Goal: Information Seeking & Learning: Learn about a topic

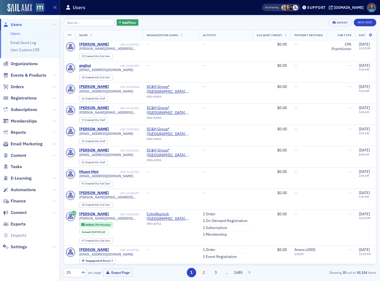
click at [54, 131] on icon at bounding box center [54, 132] width 3 height 3
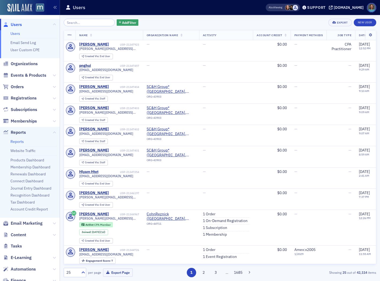
click at [20, 142] on link "Reports" at bounding box center [16, 141] width 13 height 5
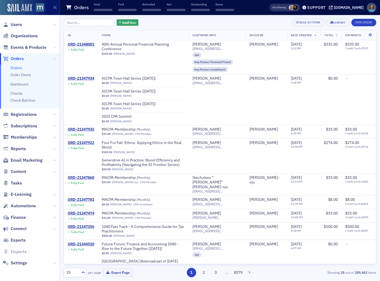
click at [75, 23] on input "search" at bounding box center [89, 22] width 51 height 7
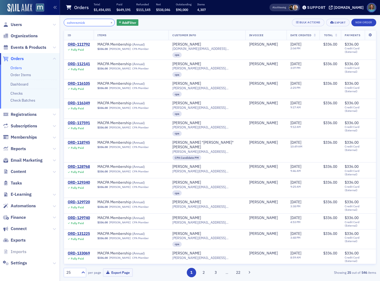
drag, startPoint x: 92, startPoint y: 24, endPoint x: 52, endPoint y: 21, distance: 39.8
click at [52, 21] on div "Users Organizations Events & Products Orders Orders Order Items Dashboard Check…" at bounding box center [190, 140] width 380 height 281
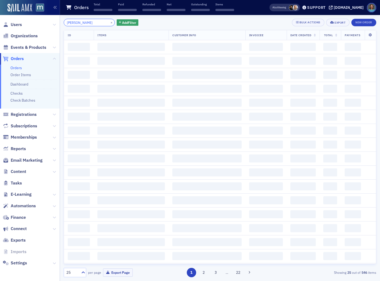
type input "melissa tarkett"
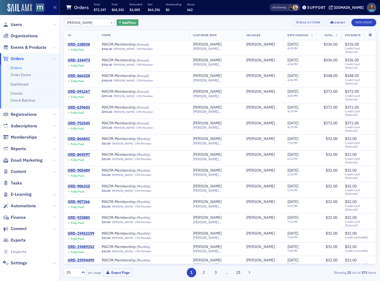
click at [123, 20] on span "Add Filter" at bounding box center [129, 22] width 14 height 5
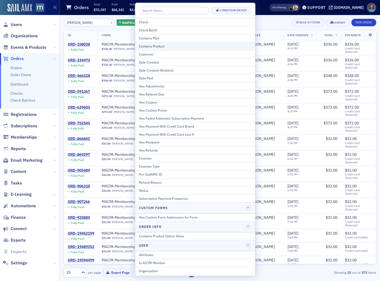
click at [161, 46] on div "Contains Product" at bounding box center [195, 46] width 112 height 5
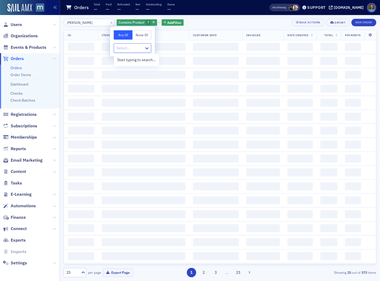
click at [130, 46] on div at bounding box center [130, 48] width 28 height 7
type input "foundat"
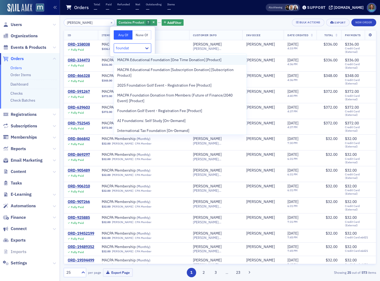
click at [142, 62] on span "MACPA Educational Foundation [One Time Donation] [Product]" at bounding box center [169, 60] width 104 height 6
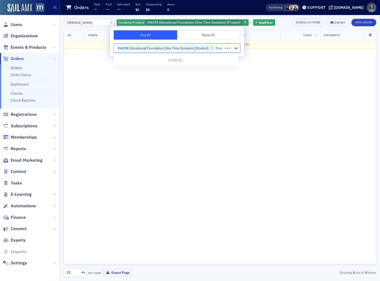
type input "founda"
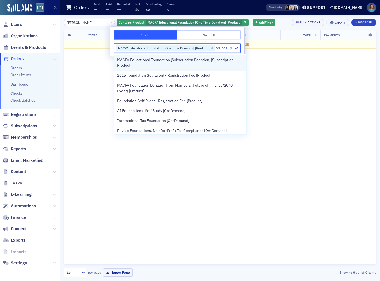
click at [167, 59] on span "MACPA Educational Foundation [Subscription Donation] [Subscription Product]" at bounding box center [180, 62] width 126 height 11
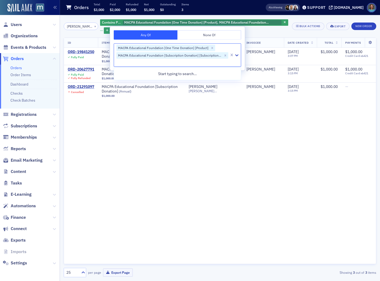
click at [202, 153] on div "ID Items Customer Info Invoicee Date Created Total Payments ORD-19841250 Fully …" at bounding box center [220, 150] width 313 height 226
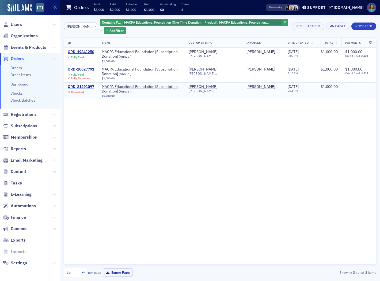
click at [91, 86] on div "ORD-21291097" at bounding box center [81, 86] width 27 height 5
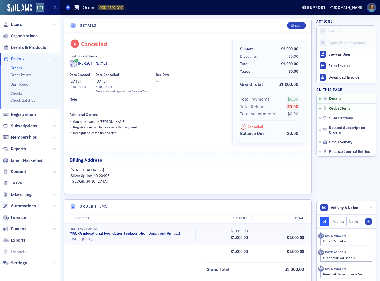
click at [69, 6] on icon at bounding box center [68, 7] width 2 height 2
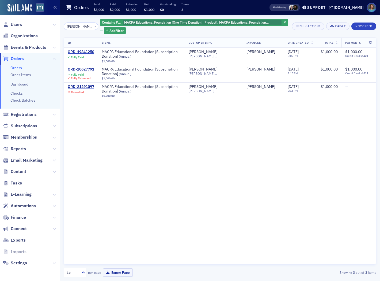
drag, startPoint x: 89, startPoint y: 25, endPoint x: 38, endPoint y: 16, distance: 52.6
click at [38, 16] on div "Users Organizations Events & Products Orders Orders Order Items Dashboard Check…" at bounding box center [190, 140] width 380 height 281
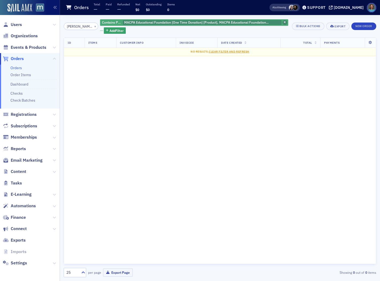
click at [284, 21] on icon "button" at bounding box center [285, 22] width 2 height 3
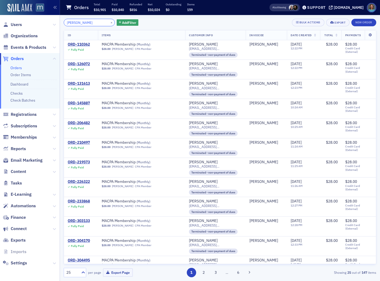
drag, startPoint x: 92, startPoint y: 21, endPoint x: 37, endPoint y: 7, distance: 56.8
click at [37, 7] on div "Users Organizations Events & Products Orders Orders Order Items Dashboard Check…" at bounding box center [190, 140] width 380 height 281
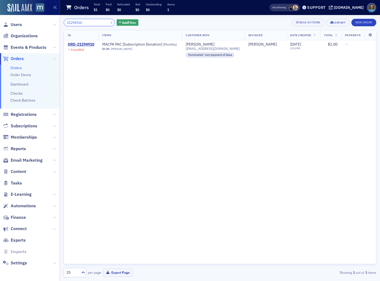
drag, startPoint x: 90, startPoint y: 22, endPoint x: 36, endPoint y: 14, distance: 55.2
click at [36, 14] on div "Users Organizations Events & Products Orders Orders Order Items Dashboard Check…" at bounding box center [190, 140] width 380 height 281
click at [96, 24] on input "21294910" at bounding box center [89, 22] width 51 height 7
drag, startPoint x: 96, startPoint y: 24, endPoint x: 65, endPoint y: 20, distance: 30.5
click at [65, 20] on input "21294910" at bounding box center [89, 22] width 51 height 7
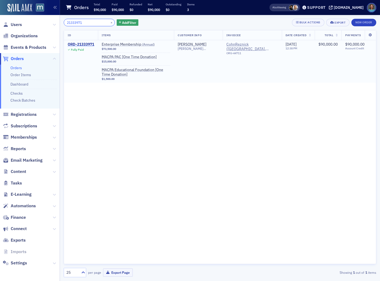
type input "21333971"
click at [82, 44] on div "ORD-21333971" at bounding box center [81, 44] width 27 height 5
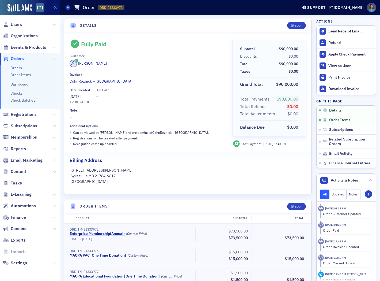
click at [54, 148] on icon at bounding box center [54, 148] width 3 height 3
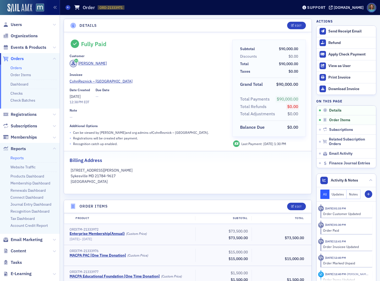
click at [18, 156] on link "Reports" at bounding box center [16, 157] width 13 height 5
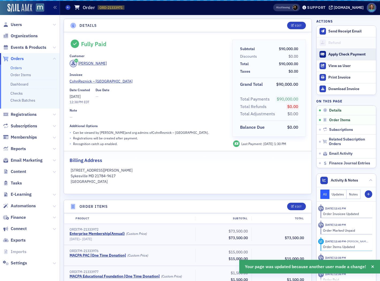
click at [330, 54] on div "Apply Check Payment" at bounding box center [350, 54] width 45 height 5
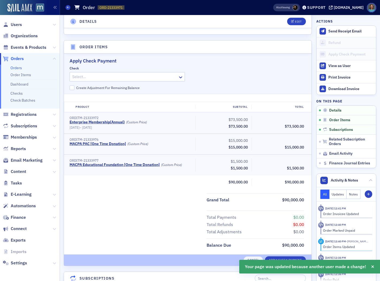
scroll to position [181, 0]
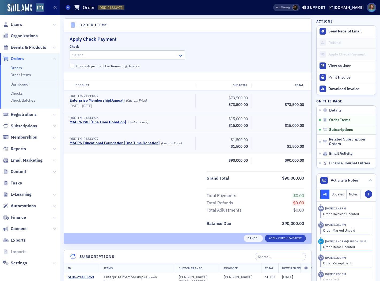
click at [179, 55] on icon at bounding box center [180, 55] width 5 height 5
click at [68, 6] on span at bounding box center [68, 7] width 5 height 5
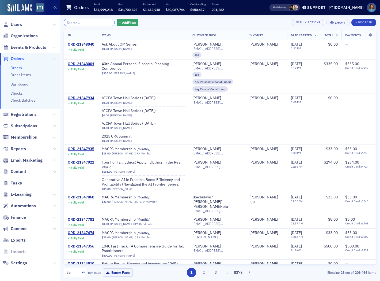
click at [84, 21] on input "search" at bounding box center [89, 22] width 51 height 7
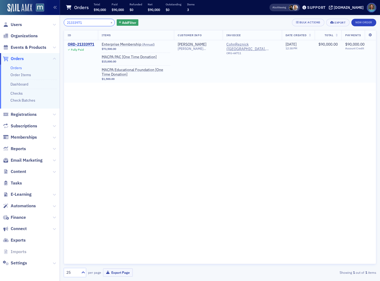
type input "21333971"
click at [89, 43] on div "ORD-21333971" at bounding box center [81, 44] width 27 height 5
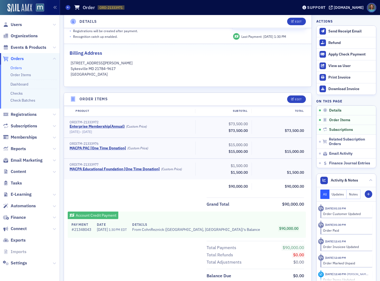
scroll to position [178, 0]
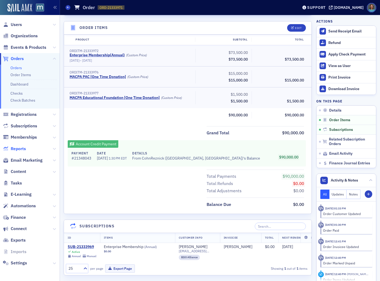
click at [23, 149] on span "Reports" at bounding box center [18, 149] width 15 height 6
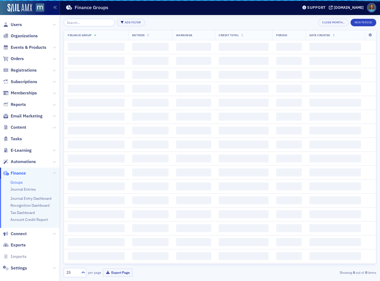
scroll to position [3, 0]
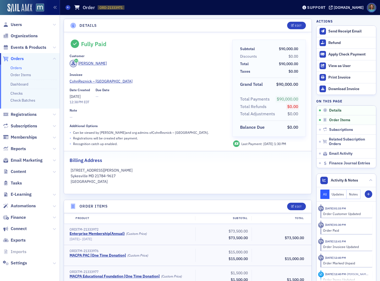
click at [65, 7] on header "Orders Order ORD-21333971 21333971 Support [DOMAIN_NAME]" at bounding box center [220, 7] width 320 height 15
click at [69, 7] on icon at bounding box center [68, 7] width 2 height 2
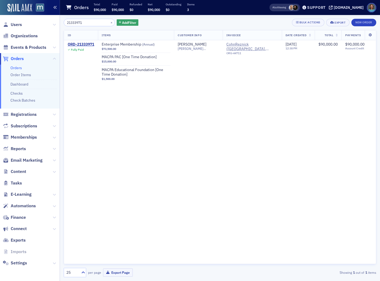
drag, startPoint x: 88, startPoint y: 21, endPoint x: 56, endPoint y: 14, distance: 32.0
click at [56, 14] on div "Users Organizations Events & Products Orders Orders Order Items Dashboard Check…" at bounding box center [190, 140] width 380 height 281
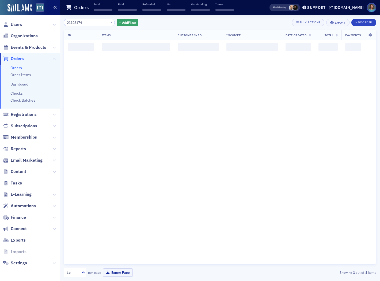
type input "21193174"
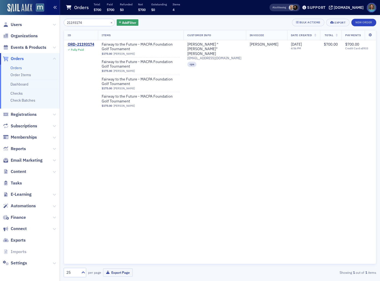
click at [54, 6] on icon "button" at bounding box center [55, 8] width 4 height 4
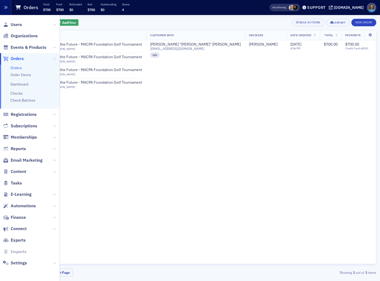
click at [3, 5] on button "button" at bounding box center [5, 7] width 11 height 15
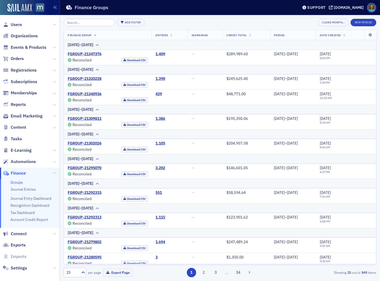
scroll to position [3, 0]
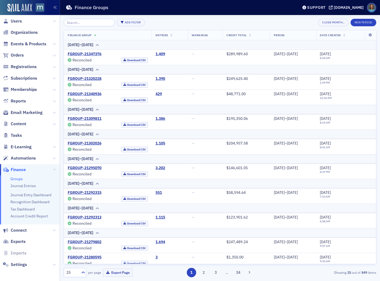
click at [14, 58] on span "Orders" at bounding box center [30, 56] width 60 height 12
click at [86, 23] on input "search" at bounding box center [89, 22] width 51 height 7
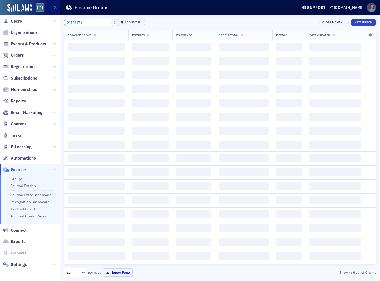
type input "21193174"
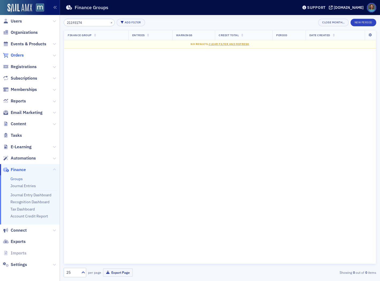
click at [17, 54] on span "Orders" at bounding box center [17, 55] width 13 height 6
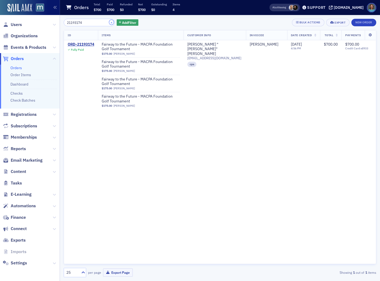
click at [109, 22] on button "×" at bounding box center [111, 22] width 5 height 5
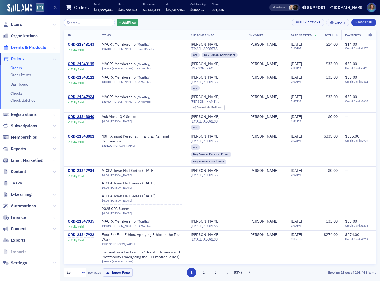
click at [36, 45] on span "Events & Products" at bounding box center [29, 47] width 36 height 6
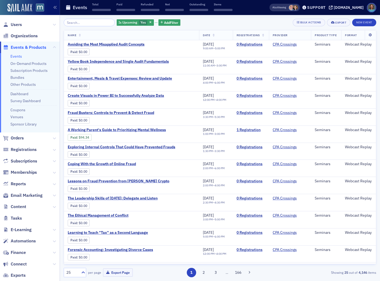
click at [77, 20] on input "search" at bounding box center [89, 22] width 51 height 7
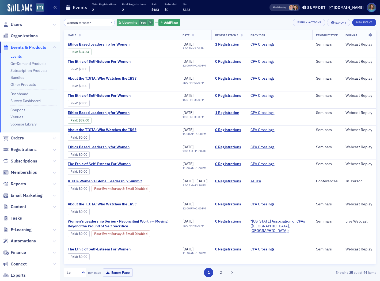
type input "women to watch"
click at [149, 22] on icon "button" at bounding box center [150, 22] width 2 height 3
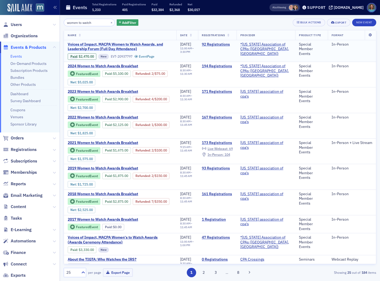
click at [135, 44] on span "Voices of Impact, MACPA Women to Watch Awards, and Leadership Forum (Full Day A…" at bounding box center [120, 46] width 105 height 9
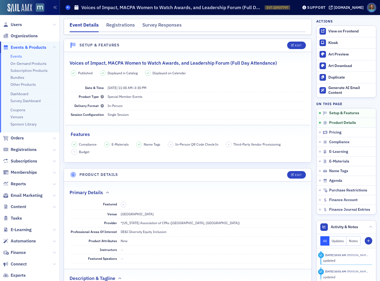
click at [67, 7] on icon at bounding box center [68, 7] width 2 height 2
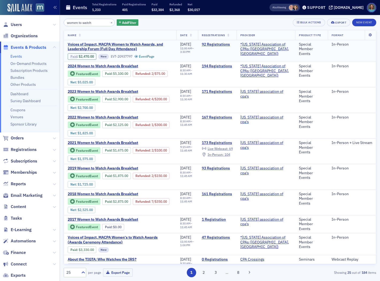
click at [75, 56] on link "Paid" at bounding box center [73, 56] width 7 height 4
click at [220, 44] on link "92 Registrations" at bounding box center [217, 44] width 31 height 5
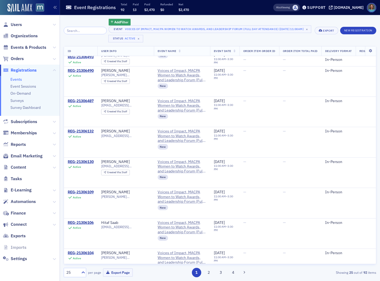
scroll to position [292, 0]
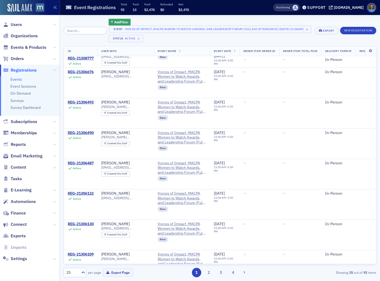
drag, startPoint x: 11, startPoint y: 79, endPoint x: 14, endPoint y: 74, distance: 6.2
click at [11, 79] on link "Events" at bounding box center [16, 79] width 12 height 5
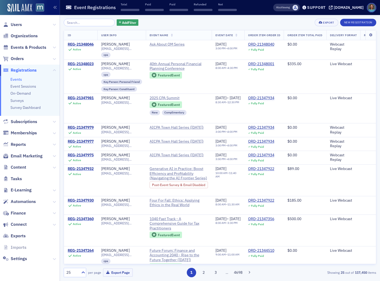
drag, startPoint x: 81, startPoint y: 24, endPoint x: 95, endPoint y: 21, distance: 14.1
click at [87, 23] on input "search" at bounding box center [89, 22] width 51 height 7
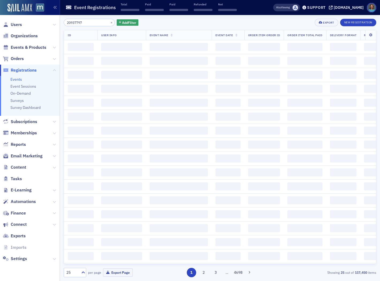
type input "20937797"
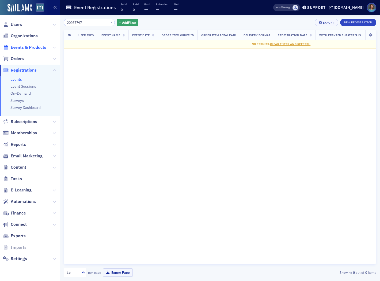
click at [32, 47] on span "Events & Products" at bounding box center [29, 47] width 36 height 6
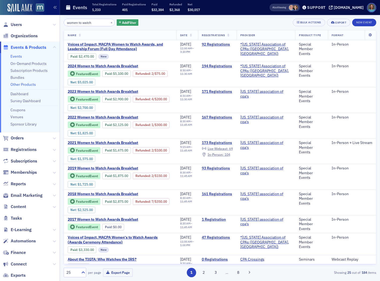
click at [21, 86] on link "Other Products" at bounding box center [22, 84] width 25 height 5
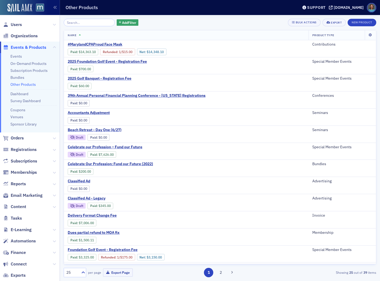
click at [92, 23] on input "search" at bounding box center [89, 22] width 51 height 7
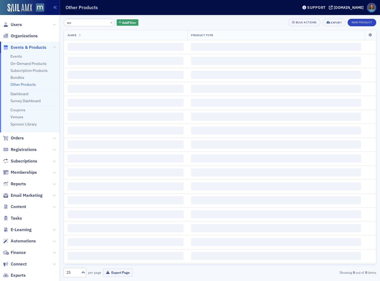
type input "w"
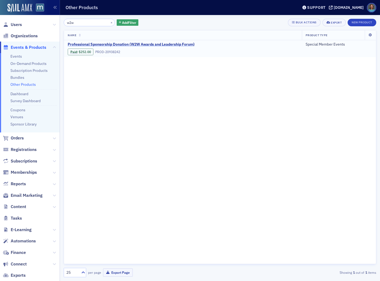
type input "w2w"
click at [121, 44] on span "Professional Sponsorship Donation (W2W Awards and Leadership Forum)" at bounding box center [131, 44] width 127 height 5
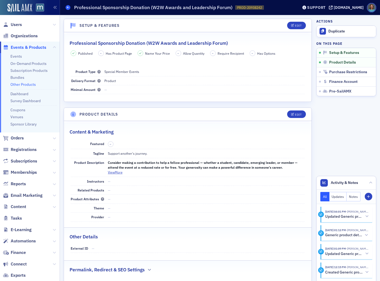
click at [67, 7] on icon at bounding box center [68, 7] width 2 height 2
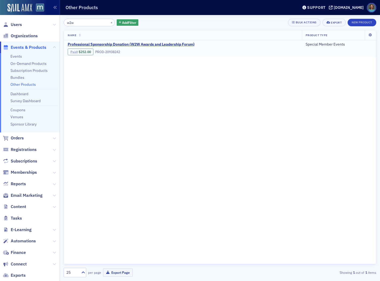
click at [73, 52] on link "Paid" at bounding box center [73, 52] width 7 height 4
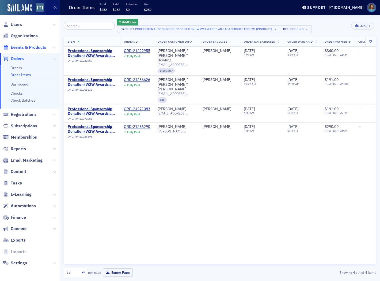
click at [28, 47] on span "Events & Products" at bounding box center [29, 47] width 36 height 6
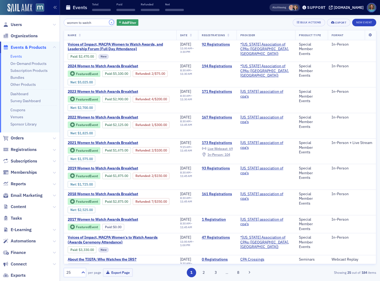
click at [109, 21] on button "×" at bounding box center [111, 22] width 5 height 5
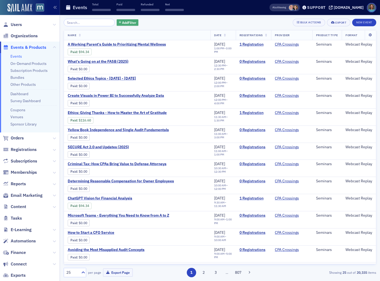
click at [122, 23] on span "Add Filter" at bounding box center [129, 22] width 14 height 5
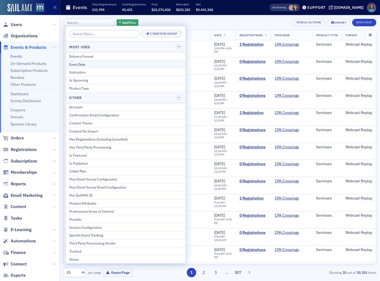
click at [80, 63] on div "Event Date" at bounding box center [125, 64] width 112 height 5
select select "9"
select select "2025"
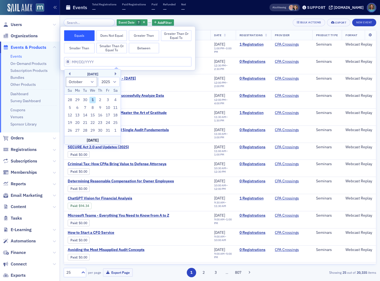
click at [70, 71] on div "October 2025" at bounding box center [93, 73] width 56 height 5
click at [70, 74] on button "Previous Month" at bounding box center [68, 73] width 3 height 3
select select "8"
click at [91, 114] on div "17" at bounding box center [92, 115] width 6 height 6
type input "09/17/2025"
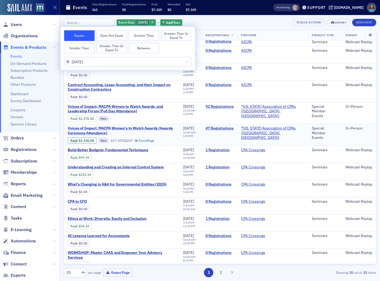
scroll to position [59, 0]
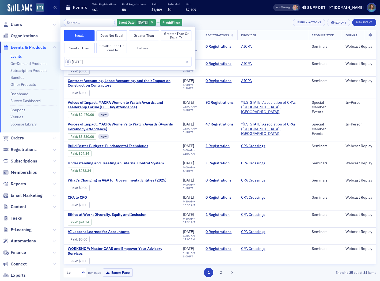
click at [262, 25] on div "Event Date 9/17/2025 Add Filter Bulk Actions Export New Event" at bounding box center [220, 22] width 313 height 7
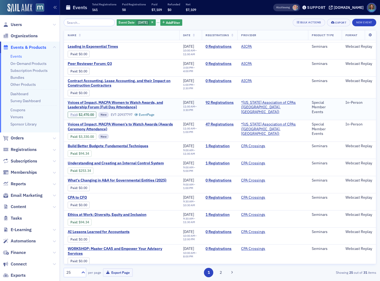
click at [72, 112] on link "Paid" at bounding box center [73, 114] width 7 height 4
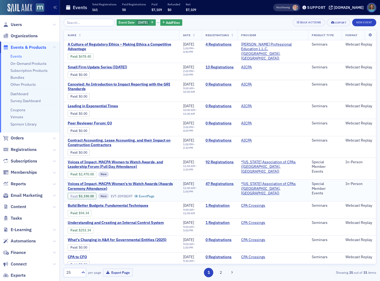
click at [75, 195] on link "Paid" at bounding box center [73, 196] width 7 height 4
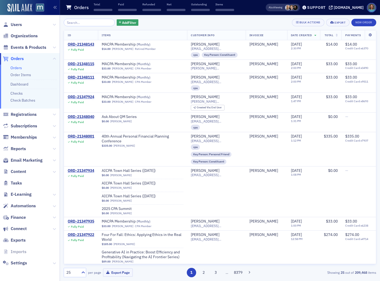
click at [98, 22] on input "search" at bounding box center [89, 22] width 51 height 7
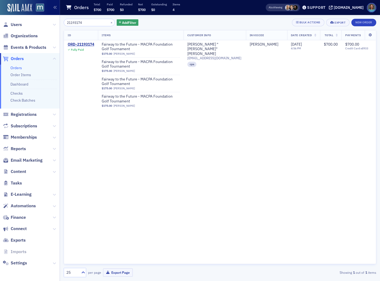
drag, startPoint x: 95, startPoint y: 22, endPoint x: 59, endPoint y: 17, distance: 35.8
click at [60, 17] on div "Users Organizations Events & Products Orders Orders Order Items Dashboard Check…" at bounding box center [190, 140] width 380 height 281
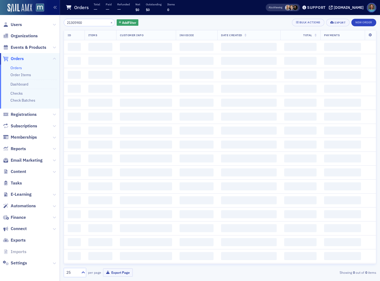
type input "21305900"
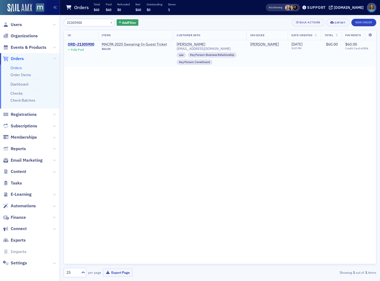
click at [72, 43] on div "ORD-21305900" at bounding box center [81, 44] width 27 height 5
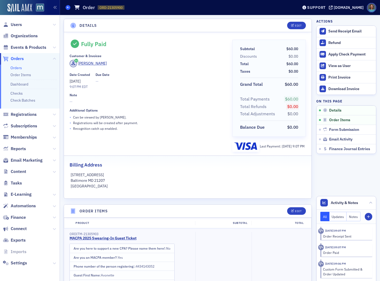
click at [68, 8] on icon at bounding box center [68, 7] width 2 height 2
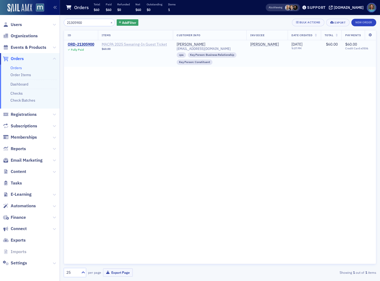
click at [138, 45] on span "MACPA 2025 Swearing-In Guest Ticket" at bounding box center [135, 44] width 67 height 5
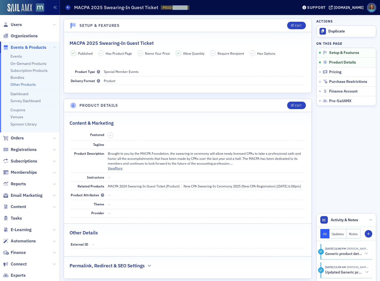
drag, startPoint x: 172, startPoint y: 7, endPoint x: 189, endPoint y: 7, distance: 17.4
click at [189, 7] on span "PROD-21152520 21152520" at bounding box center [175, 7] width 29 height 5
copy span "21152520"
click at [30, 84] on link "Other Products" at bounding box center [22, 84] width 25 height 5
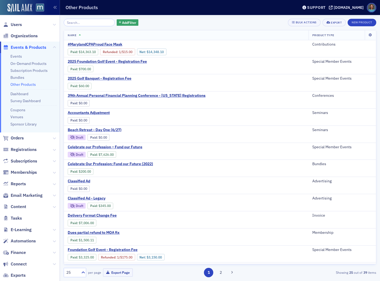
click at [95, 22] on input "search" at bounding box center [89, 22] width 51 height 7
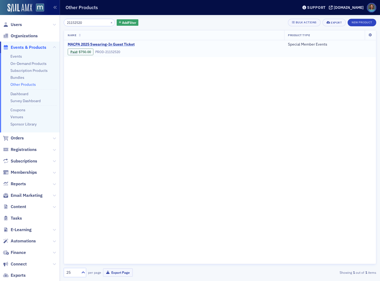
type input "21152520"
click at [100, 44] on span "MACPA 2025 Swearing-In Guest Ticket" at bounding box center [113, 44] width 90 height 5
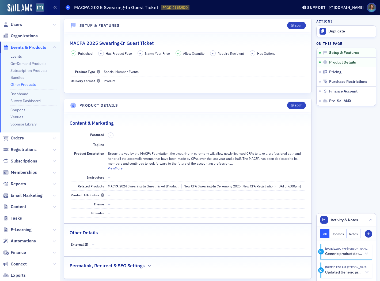
click at [70, 7] on span at bounding box center [68, 7] width 5 height 5
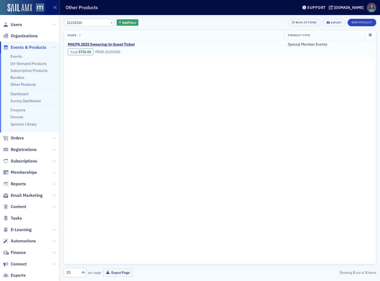
click at [73, 51] on link "Paid" at bounding box center [73, 52] width 7 height 4
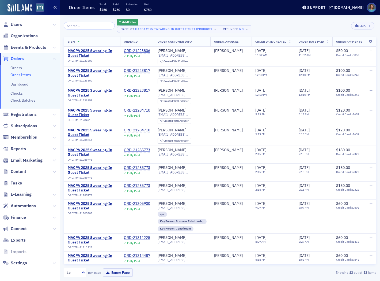
click at [55, 7] on icon "button" at bounding box center [55, 8] width 4 height 4
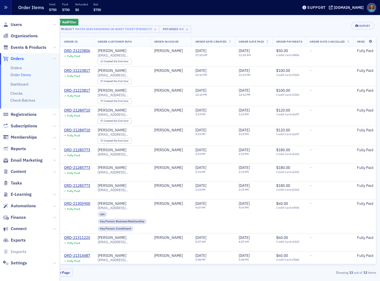
click at [4, 8] on icon "button" at bounding box center [6, 8] width 4 height 4
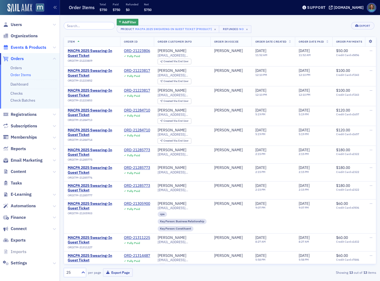
click at [31, 49] on span "Events & Products" at bounding box center [29, 47] width 36 height 6
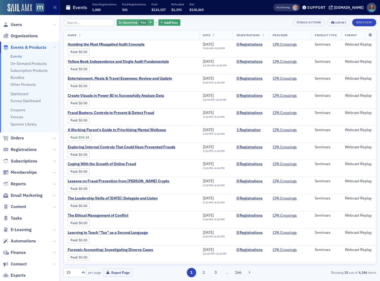
click at [149, 20] on div "Is Upcoming Yes" at bounding box center [135, 22] width 37 height 7
click at [149, 22] on icon "button" at bounding box center [150, 22] width 2 height 3
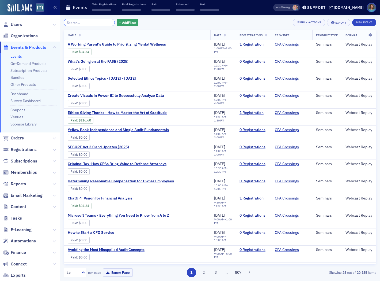
click at [96, 22] on input "search" at bounding box center [89, 22] width 51 height 7
click at [26, 84] on link "Other Products" at bounding box center [22, 84] width 25 height 5
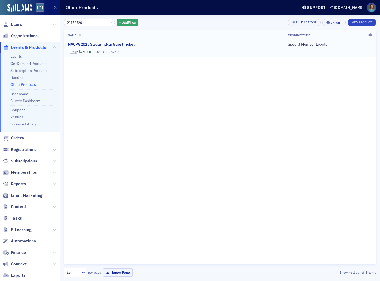
click at [76, 51] on link "Paid" at bounding box center [73, 52] width 7 height 4
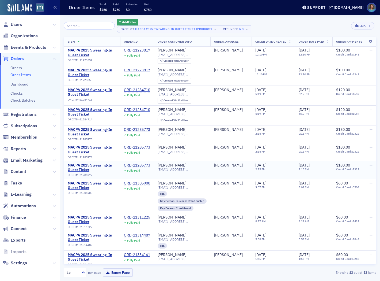
scroll to position [47, 0]
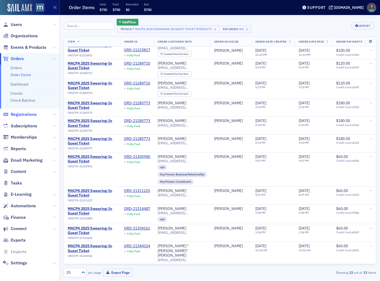
click at [24, 113] on span "Registrations" at bounding box center [24, 114] width 26 height 6
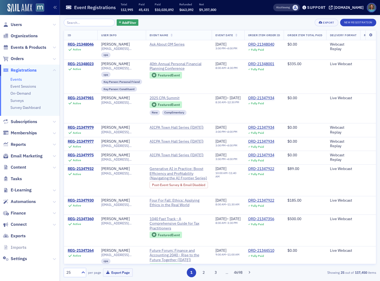
click at [19, 78] on link "Events" at bounding box center [16, 79] width 12 height 5
click at [86, 22] on input "search" at bounding box center [89, 22] width 51 height 7
type input "w"
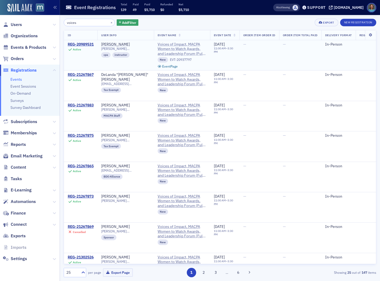
type input "voices"
click at [169, 44] on span "Voices of Impact, MACPA Women to Watch Awards, and Leadership Forum (Full Day A…" at bounding box center [182, 49] width 49 height 14
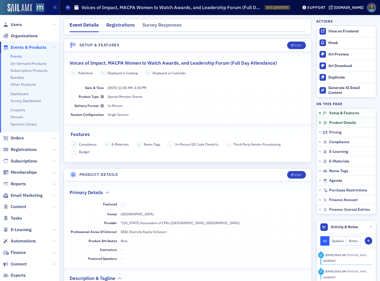
click at [126, 24] on div "Registrations" at bounding box center [120, 26] width 29 height 10
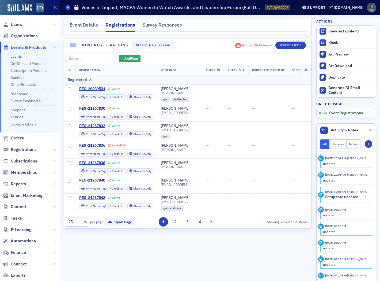
click at [69, 7] on icon at bounding box center [68, 7] width 2 height 2
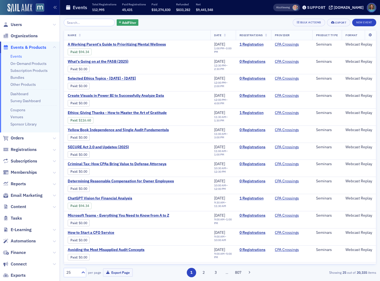
click at [25, 47] on span "Events & Products" at bounding box center [29, 47] width 36 height 6
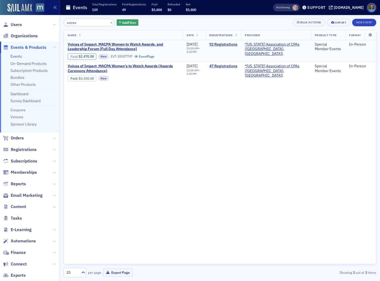
type input "voices"
click at [75, 57] on link "Paid" at bounding box center [73, 56] width 7 height 4
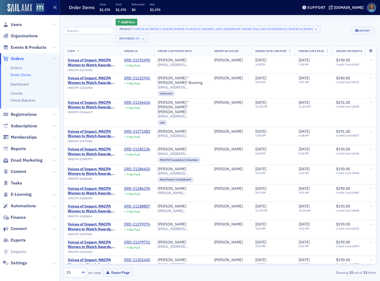
click at [55, 6] on icon "button" at bounding box center [55, 8] width 4 height 4
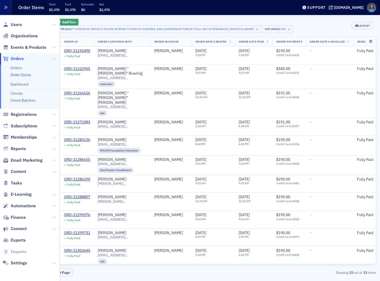
click at [7, 6] on icon "button" at bounding box center [6, 8] width 4 height 4
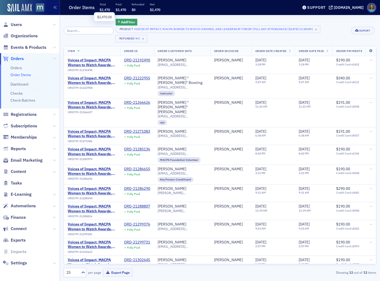
drag, startPoint x: 104, startPoint y: 7, endPoint x: 91, endPoint y: 7, distance: 12.6
click at [104, 7] on span "$2,470" at bounding box center [105, 9] width 10 height 4
click at [56, 6] on icon "button" at bounding box center [55, 8] width 4 height 4
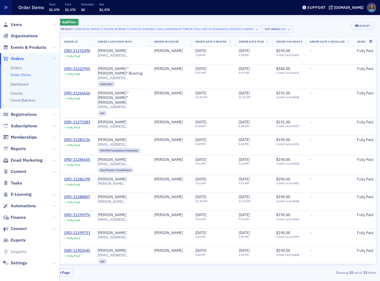
click at [4, 5] on button "button" at bounding box center [5, 7] width 11 height 15
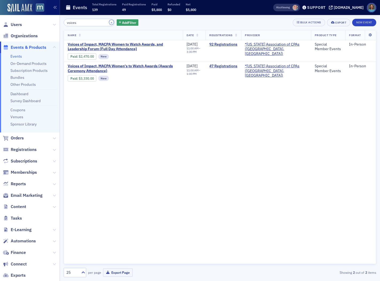
click at [109, 22] on button "×" at bounding box center [111, 22] width 5 height 5
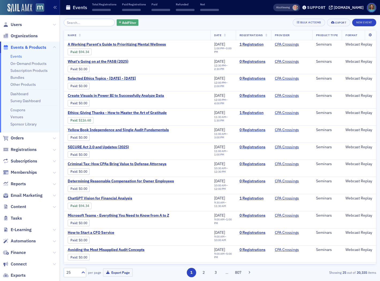
click at [119, 22] on icon "button" at bounding box center [120, 22] width 2 height 3
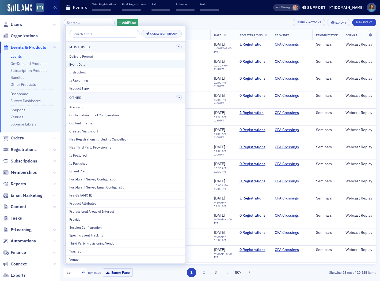
click at [84, 64] on div "Event Date" at bounding box center [125, 64] width 112 height 5
select select "9"
select select "2025"
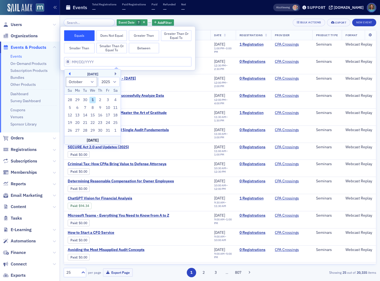
click at [69, 74] on button "Previous Month" at bounding box center [68, 73] width 3 height 3
select select "8"
click at [93, 116] on div "17" at bounding box center [92, 115] width 6 height 6
type input "09/17/2025"
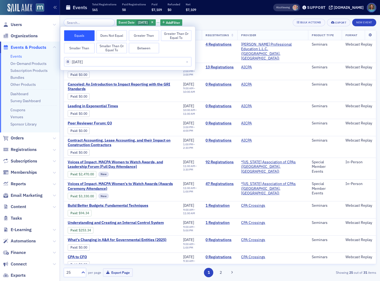
click at [235, 20] on div "Event Date 9/17/2025 Add Filter Bulk Actions Export New Event" at bounding box center [220, 22] width 313 height 7
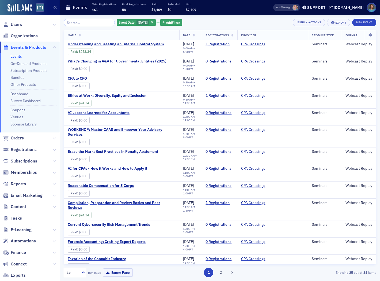
scroll to position [233, 0]
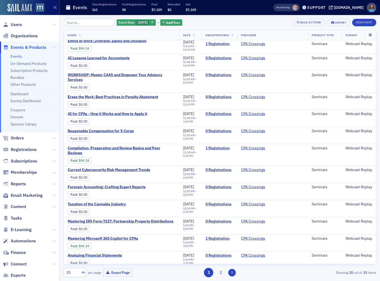
click at [233, 270] on button at bounding box center [231, 272] width 7 height 7
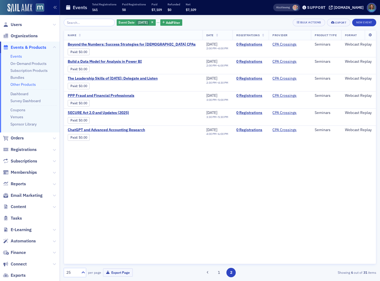
click at [22, 84] on link "Other Products" at bounding box center [22, 84] width 25 height 5
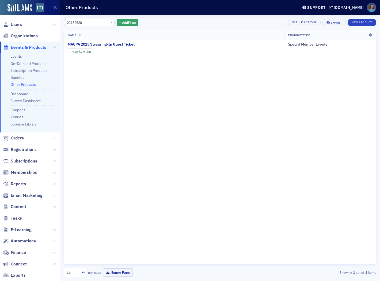
drag, startPoint x: 101, startPoint y: 23, endPoint x: 54, endPoint y: 20, distance: 46.9
click at [54, 20] on div "Users Organizations Events & Products Events On-Demand Products Subscription Pr…" at bounding box center [190, 140] width 380 height 281
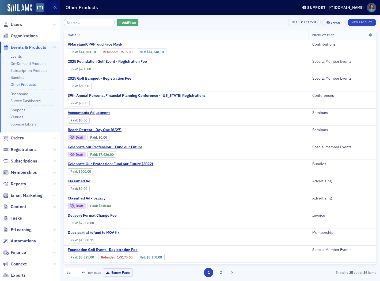
click at [124, 23] on span "Add Filter" at bounding box center [129, 22] width 14 height 5
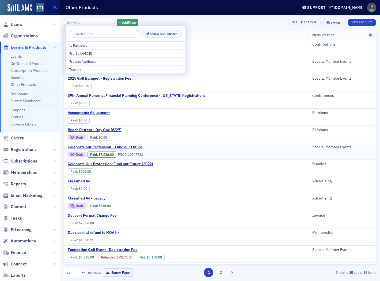
click at [258, 147] on div "Celebrate our Profession – Fund our Future Draft Paid : $7,626.00 PROD-10747722" at bounding box center [186, 151] width 237 height 13
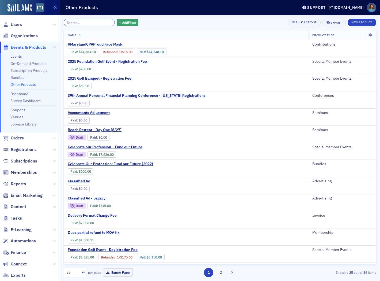
click at [86, 22] on input "search" at bounding box center [89, 22] width 51 height 7
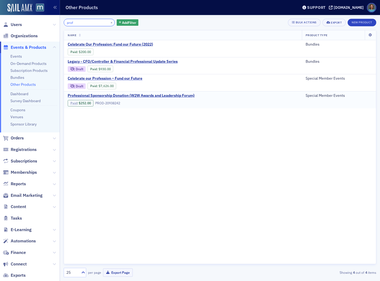
type input "prof"
click at [76, 104] on link "Paid" at bounding box center [73, 103] width 7 height 4
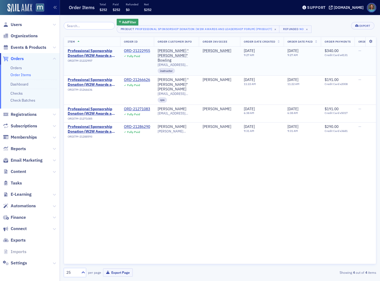
click at [143, 52] on div "ORD-21222955" at bounding box center [137, 50] width 26 height 5
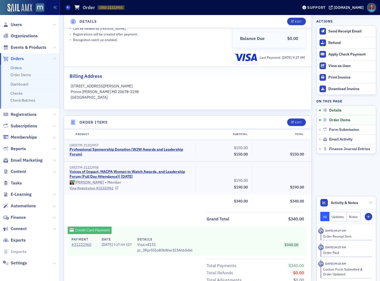
scroll to position [89, 0]
click at [137, 147] on link "Professional Sponsorship Donation (W2W Awards and Leadership Forum)" at bounding box center [130, 150] width 120 height 9
